Goal: Task Accomplishment & Management: Complete application form

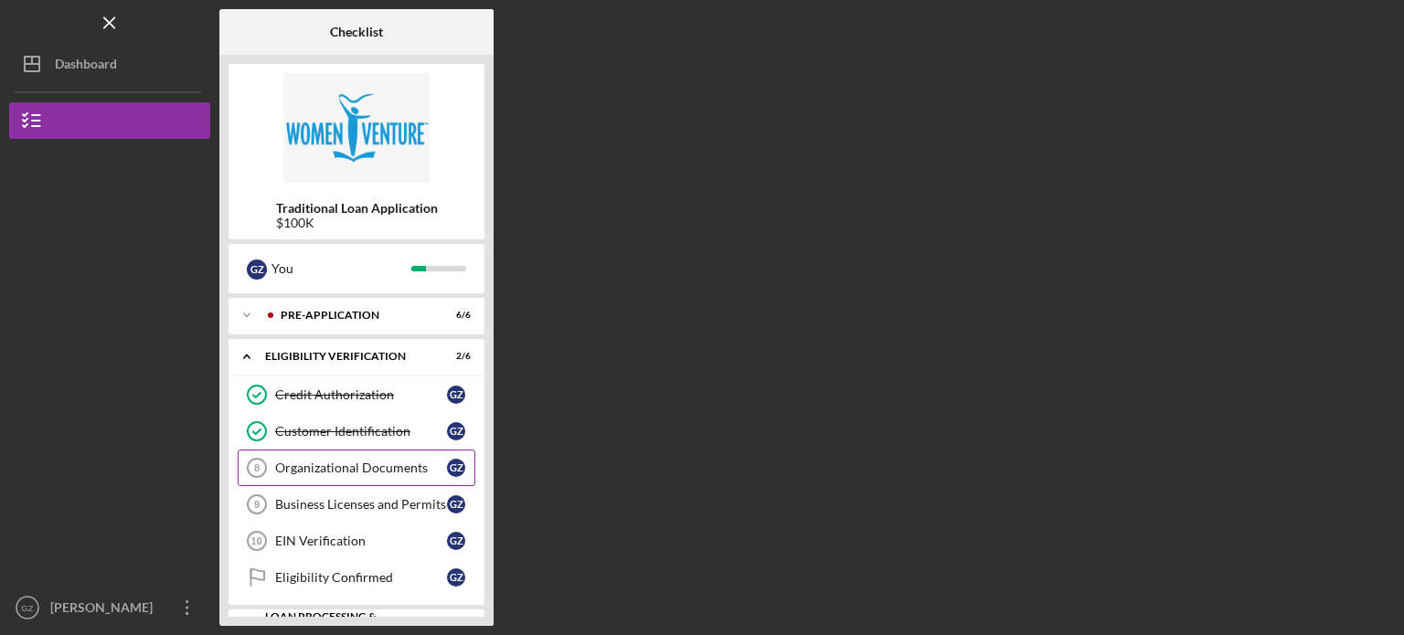
click at [338, 464] on div "Organizational Documents" at bounding box center [361, 468] width 172 height 15
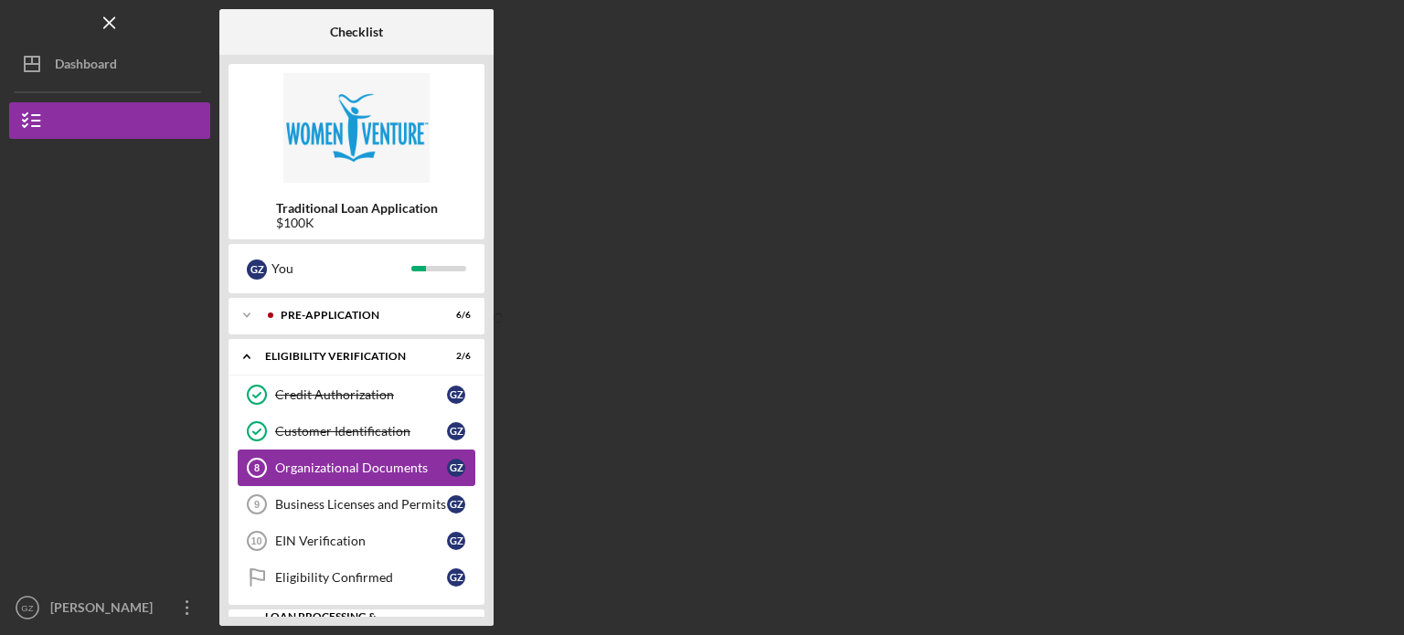
click at [332, 468] on div "Organizational Documents" at bounding box center [361, 468] width 172 height 15
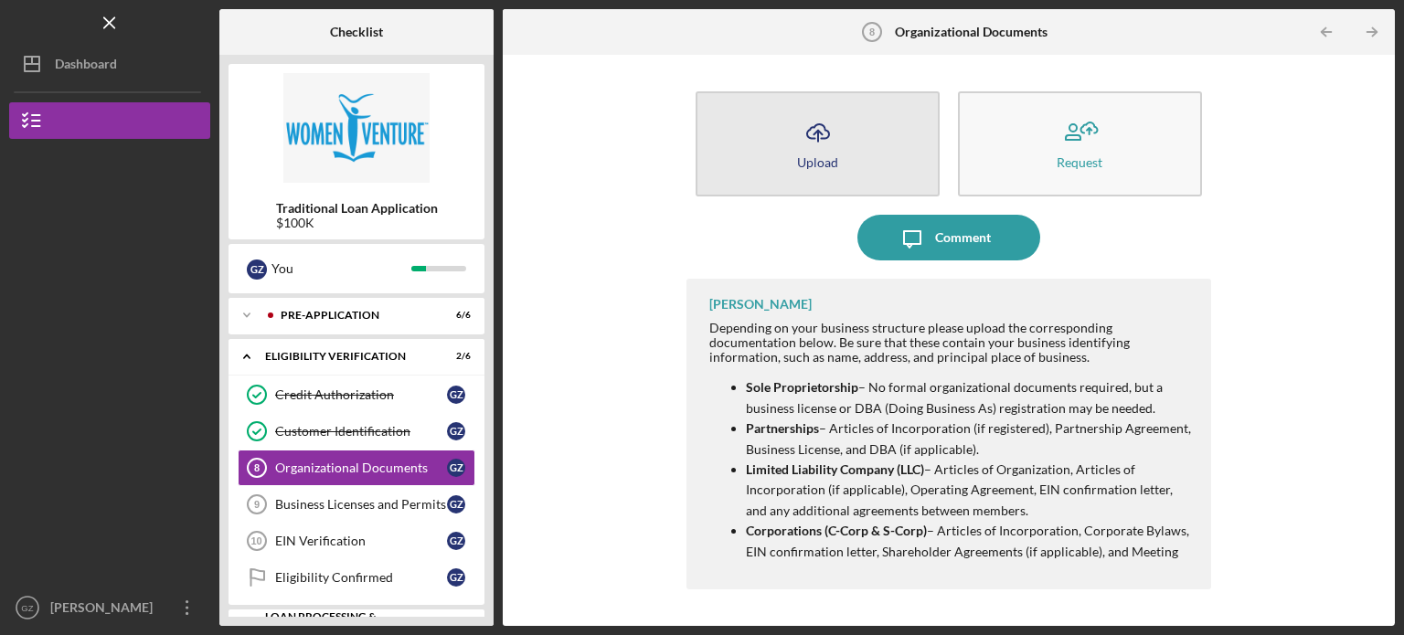
click at [818, 128] on icon "Icon/Upload" at bounding box center [818, 133] width 46 height 46
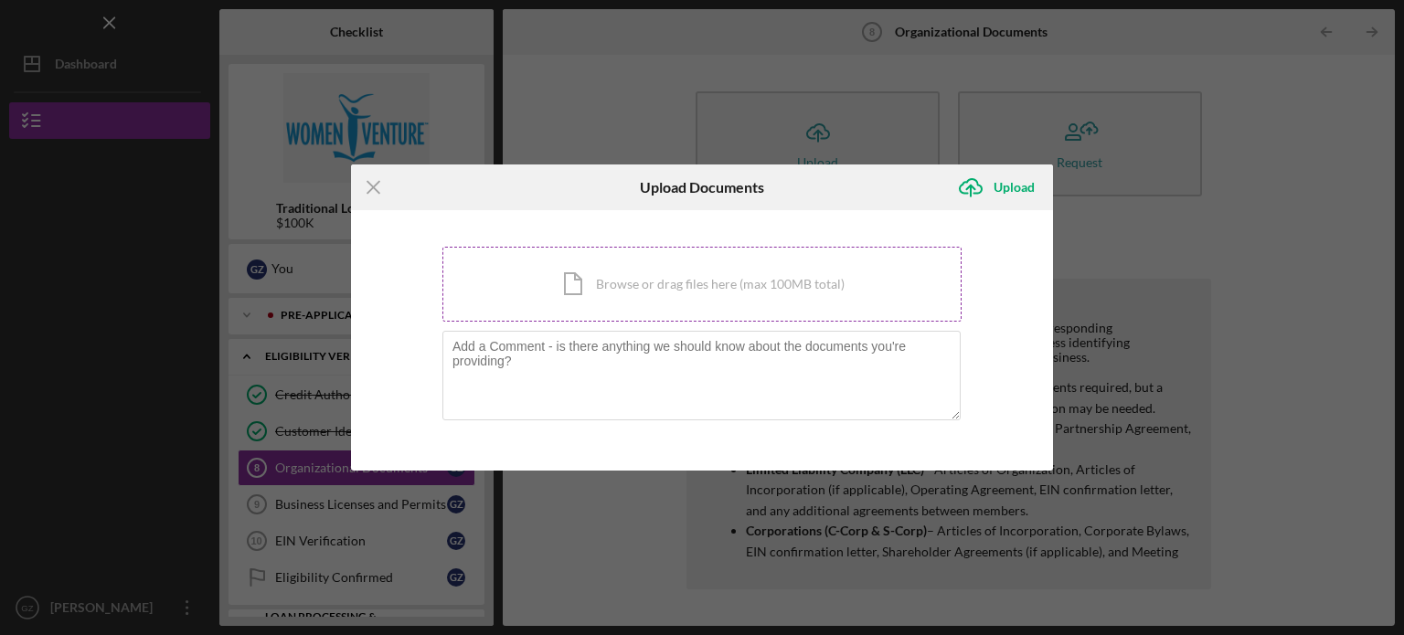
click at [774, 291] on div "Icon/Document Browse or drag files here (max 100MB total) Tap to choose files o…" at bounding box center [701, 284] width 519 height 75
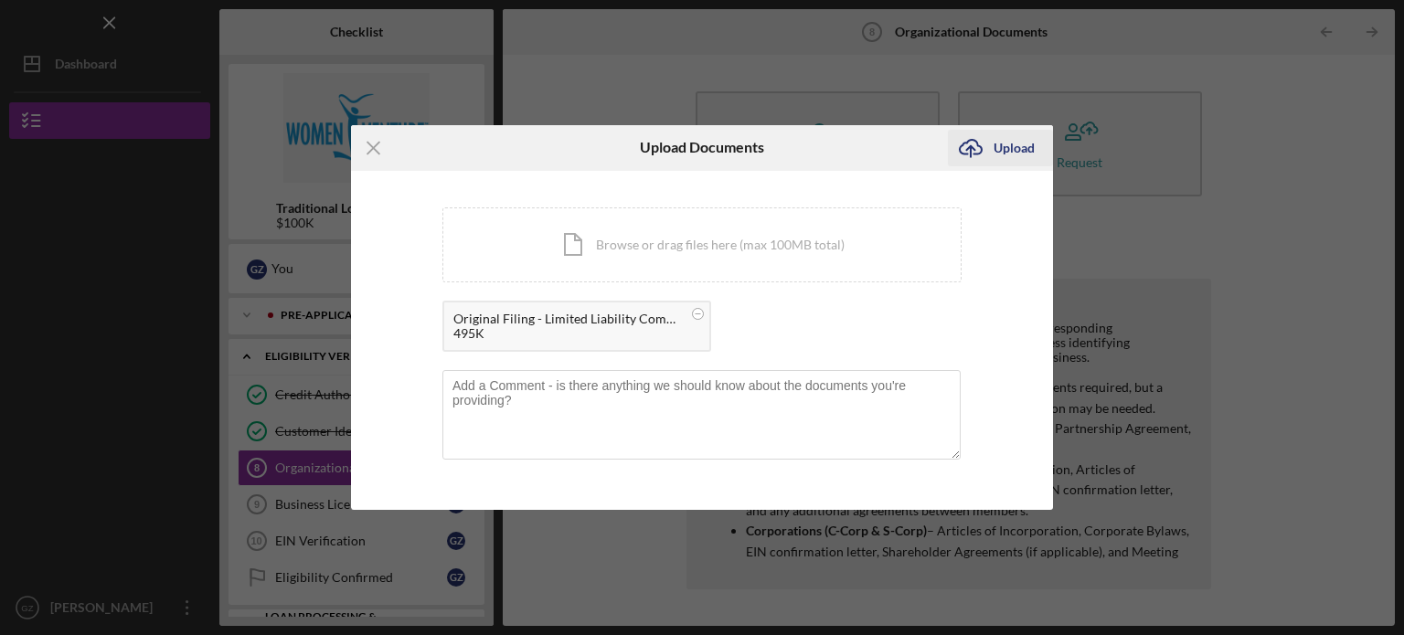
click at [994, 148] on div "Upload" at bounding box center [1014, 148] width 41 height 37
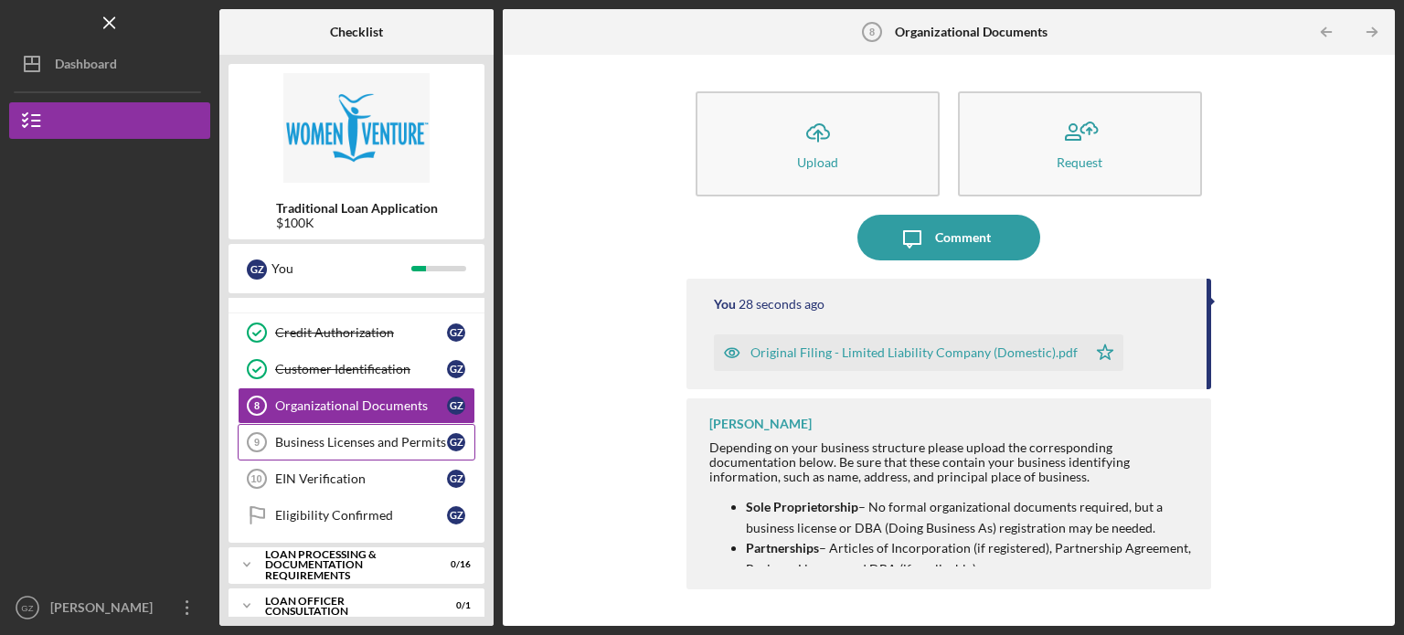
scroll to position [91, 0]
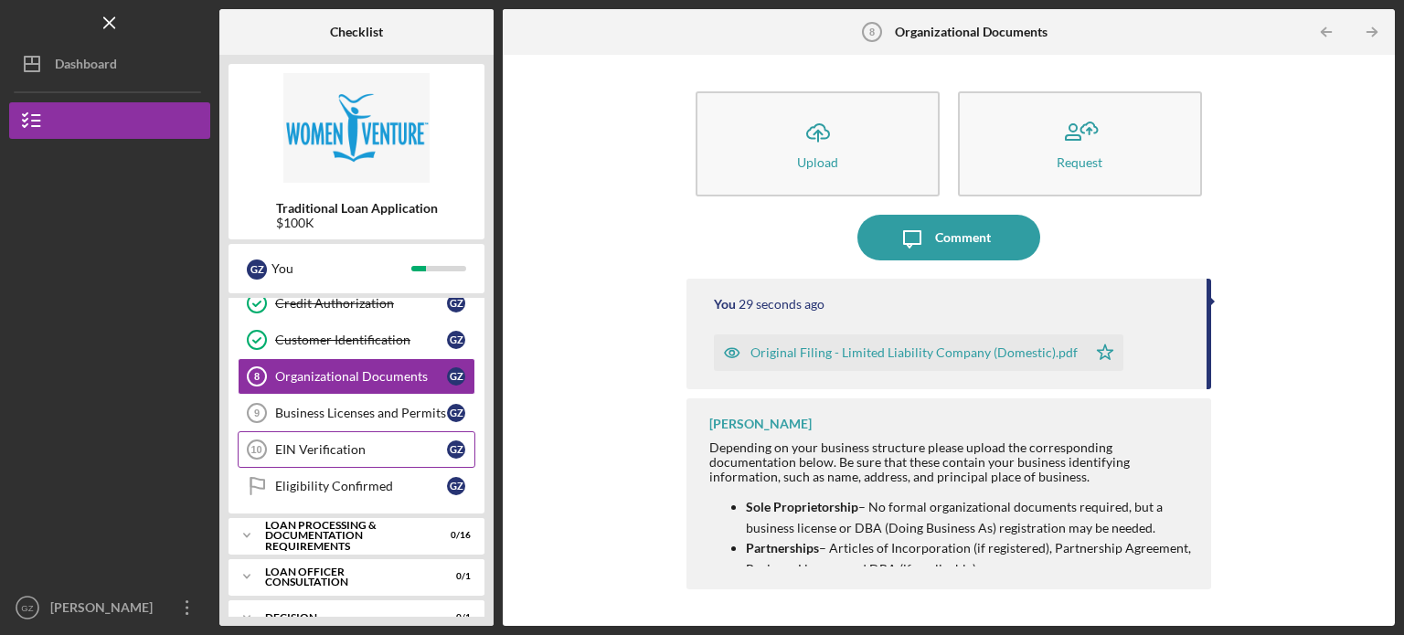
click at [335, 453] on div "EIN Verification" at bounding box center [361, 449] width 172 height 15
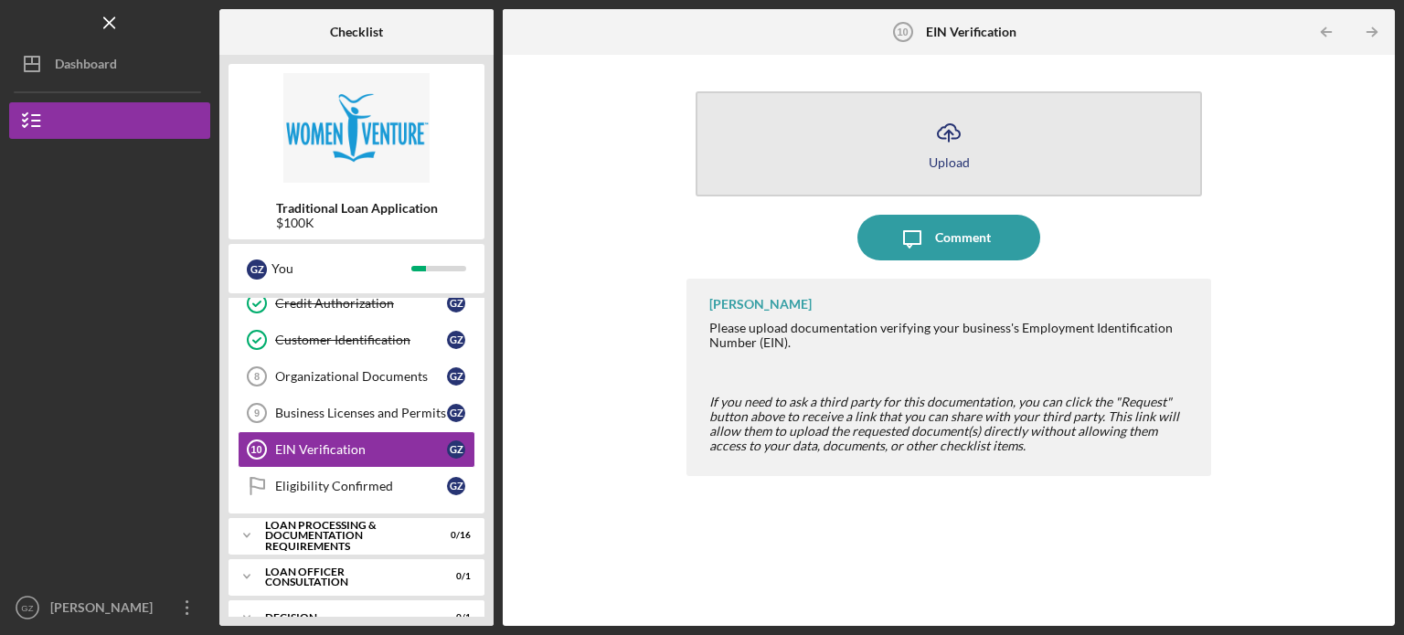
click at [970, 147] on icon "Icon/Upload" at bounding box center [949, 133] width 46 height 46
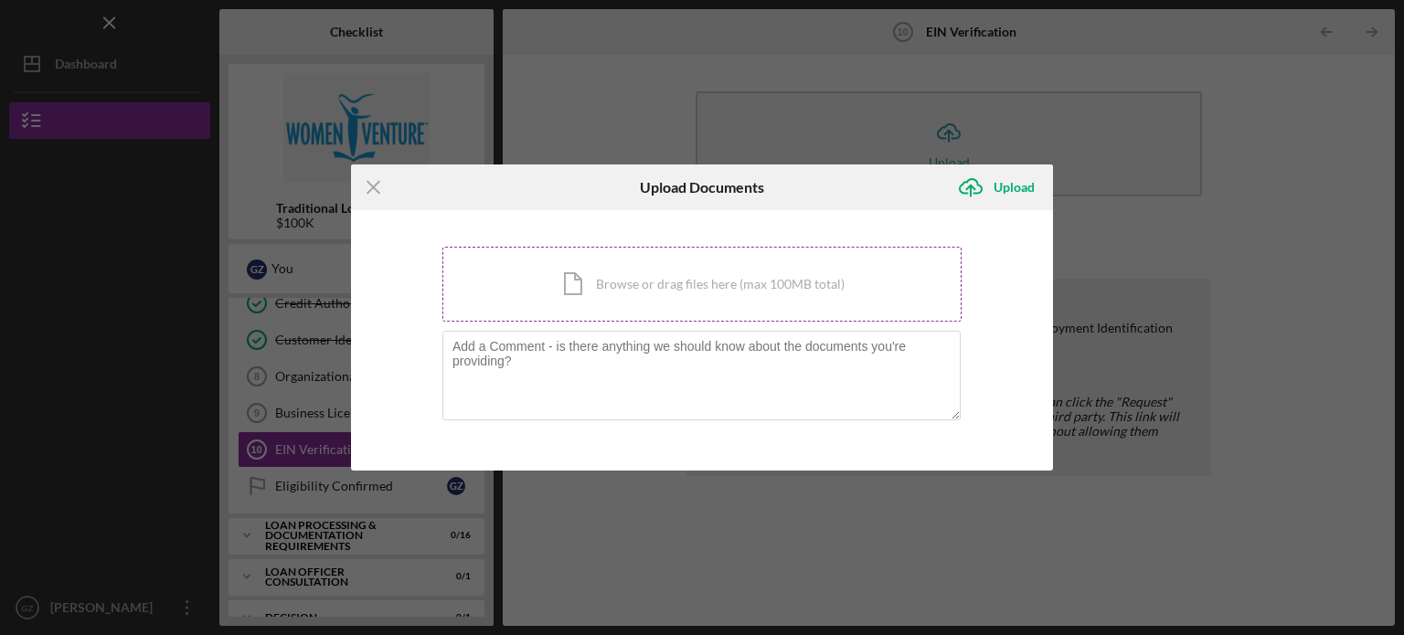
click at [642, 289] on div "Icon/Document Browse or drag files here (max 100MB total) Tap to choose files o…" at bounding box center [701, 284] width 519 height 75
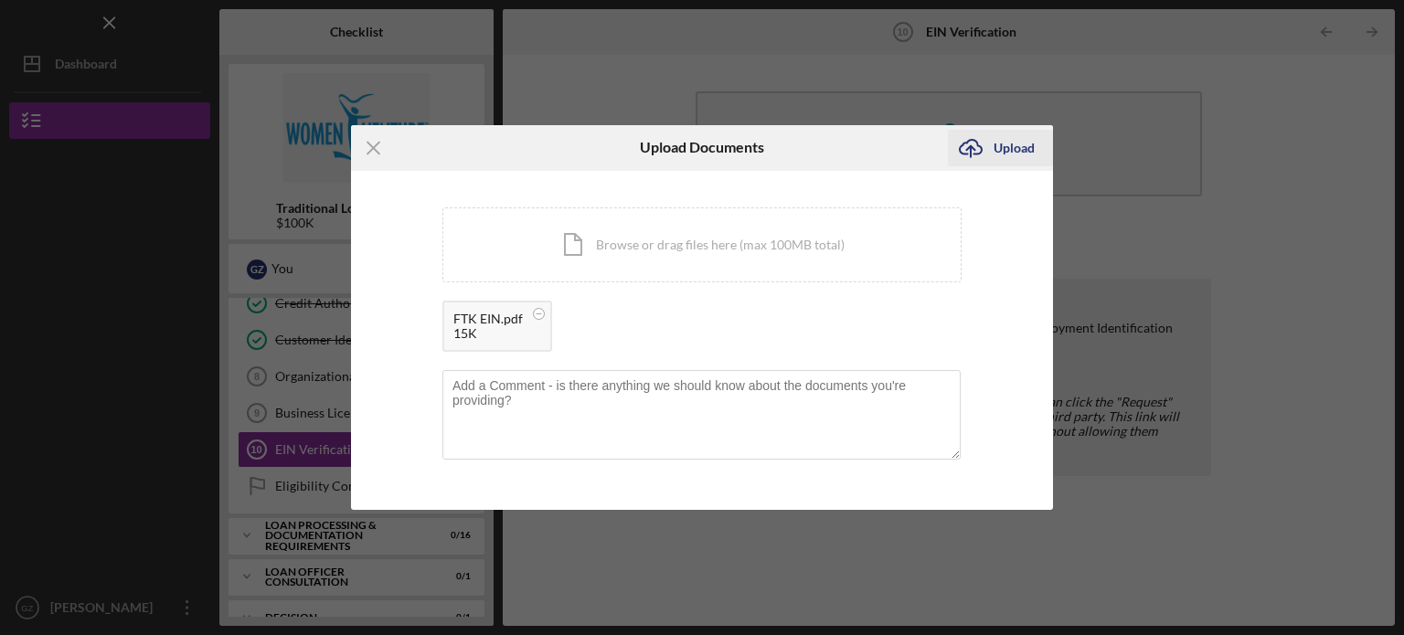
click at [1018, 147] on div "Upload" at bounding box center [1014, 148] width 41 height 37
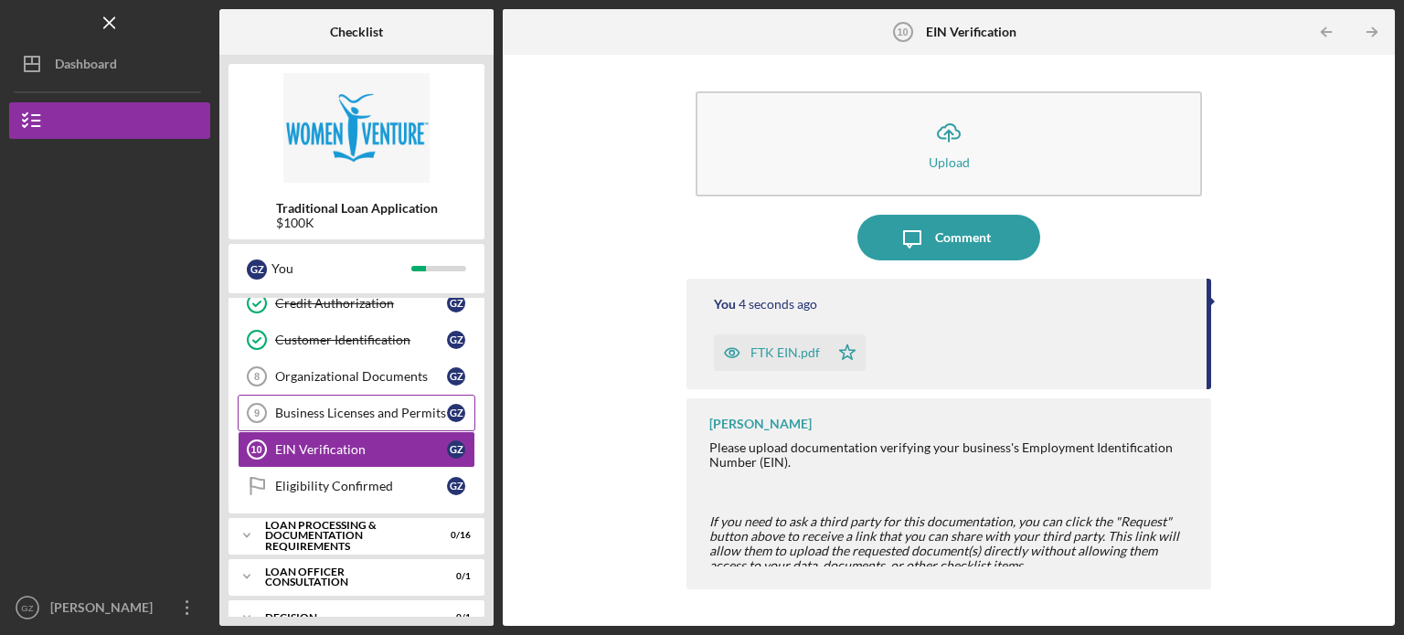
click at [357, 416] on div "Business Licenses and Permits" at bounding box center [361, 413] width 172 height 15
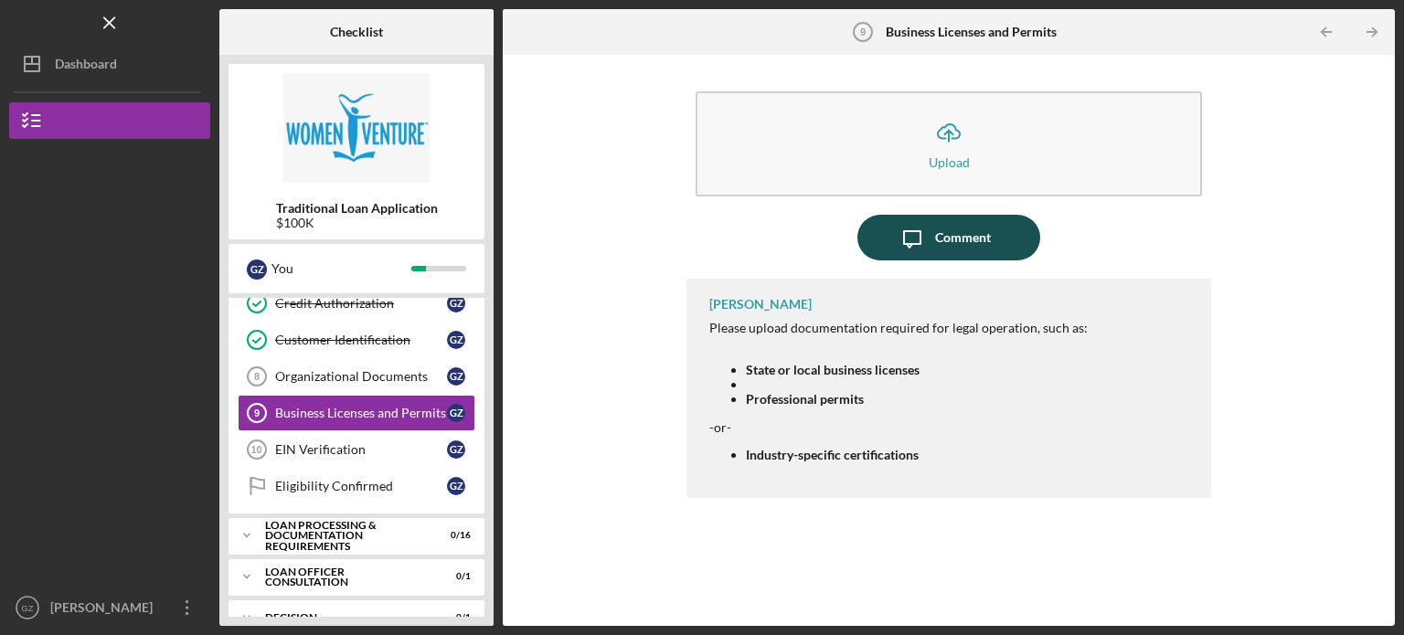
click at [951, 244] on div "Comment" at bounding box center [963, 238] width 56 height 46
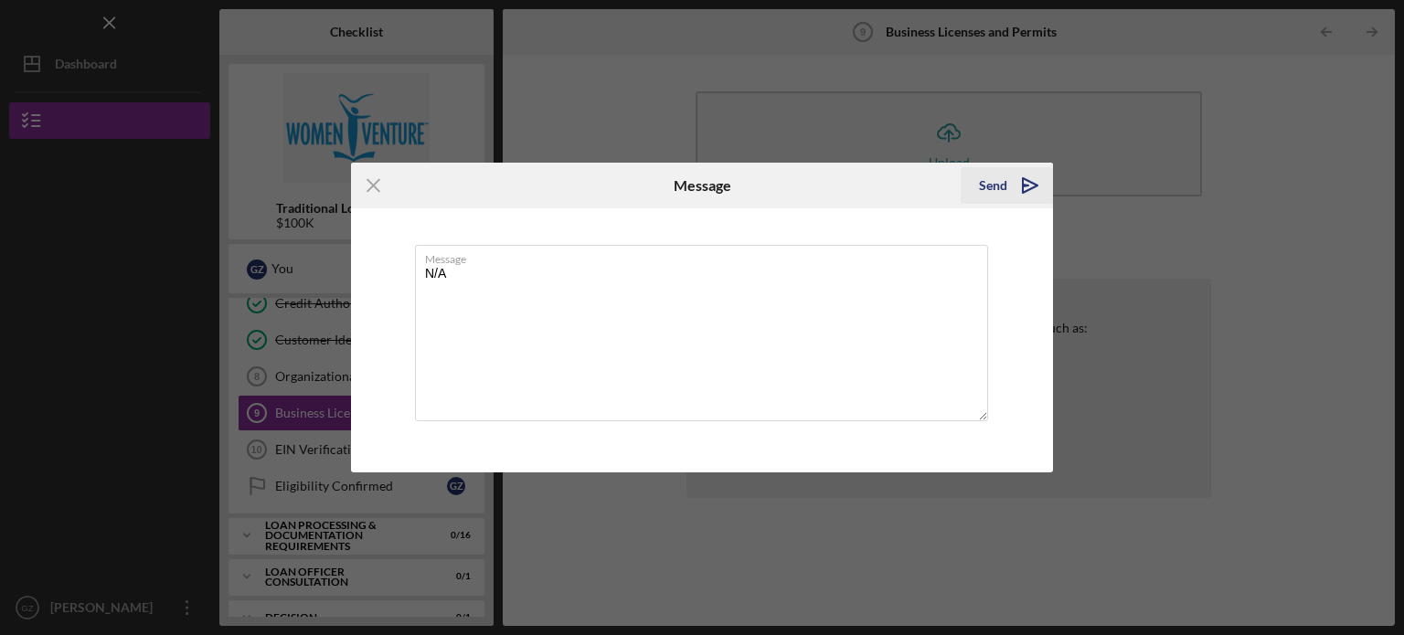
type textarea "N/A"
click at [984, 184] on div "Send" at bounding box center [993, 185] width 28 height 37
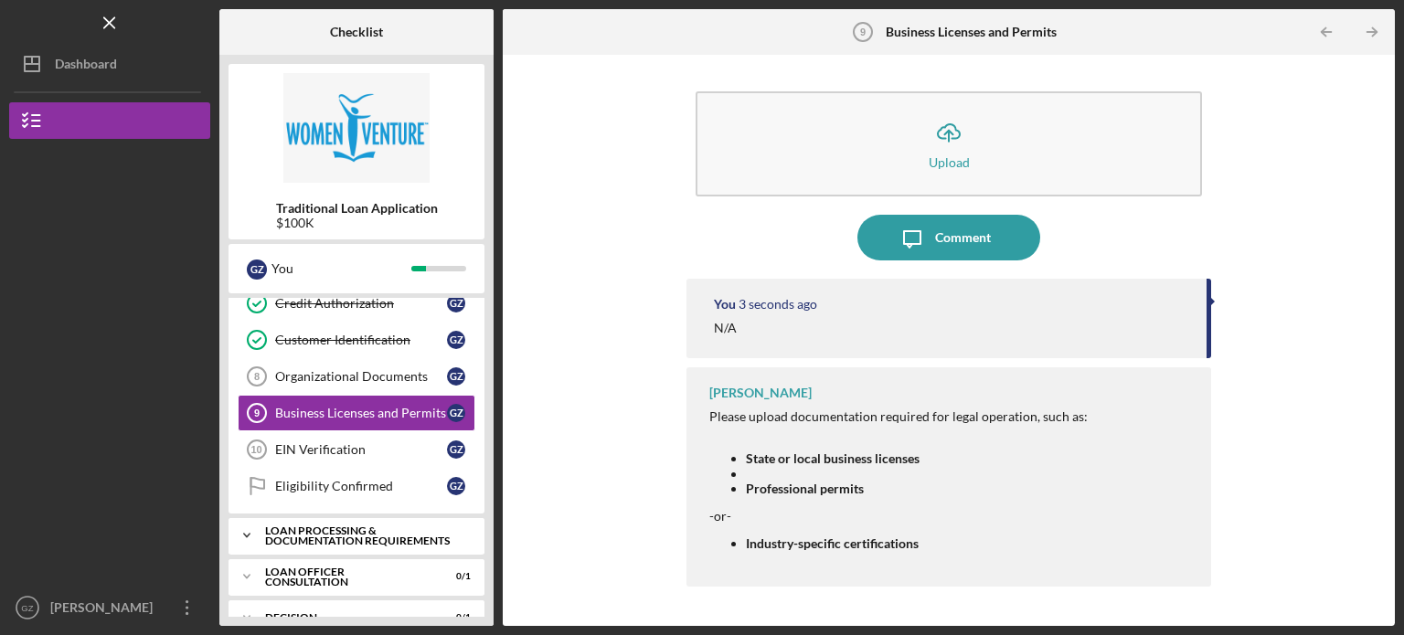
scroll to position [118, 0]
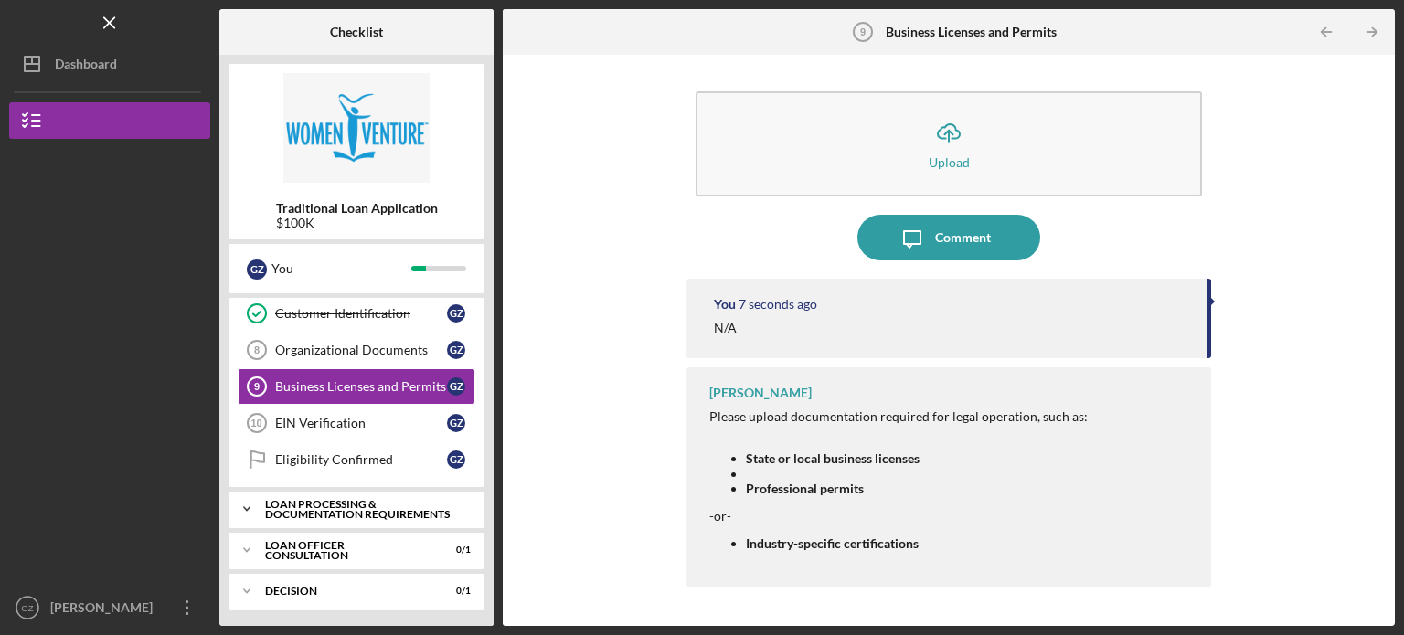
click at [382, 506] on div "Loan Processing & Documentation Requirements" at bounding box center [363, 509] width 197 height 21
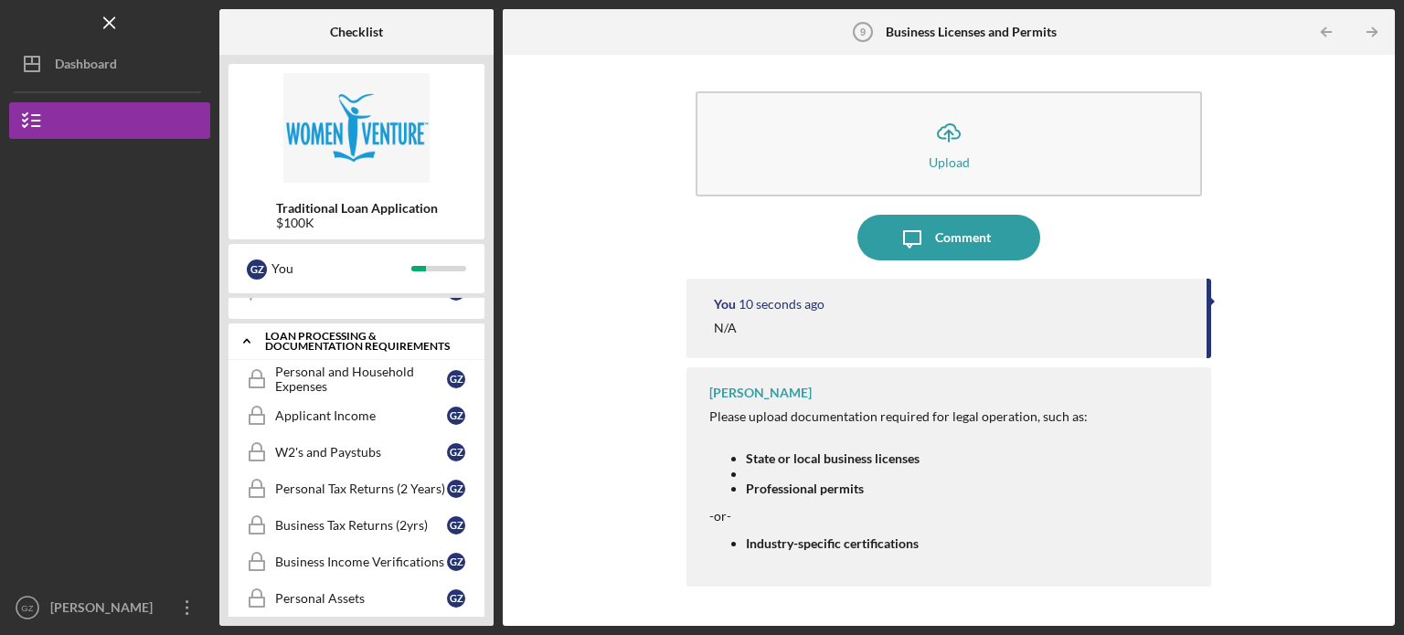
scroll to position [301, 0]
